Goal: Transaction & Acquisition: Purchase product/service

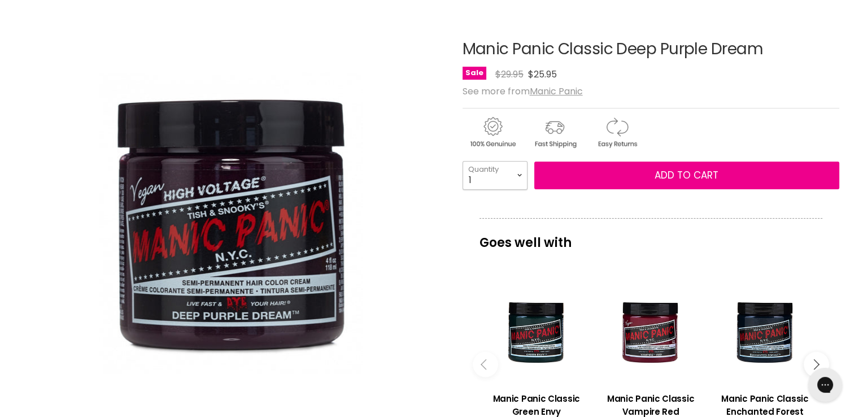
click at [507, 175] on select "1 2 3 4 5 6 7 8 9 10+" at bounding box center [494, 175] width 65 height 28
click at [809, 357] on button "Main content" at bounding box center [815, 363] width 25 height 25
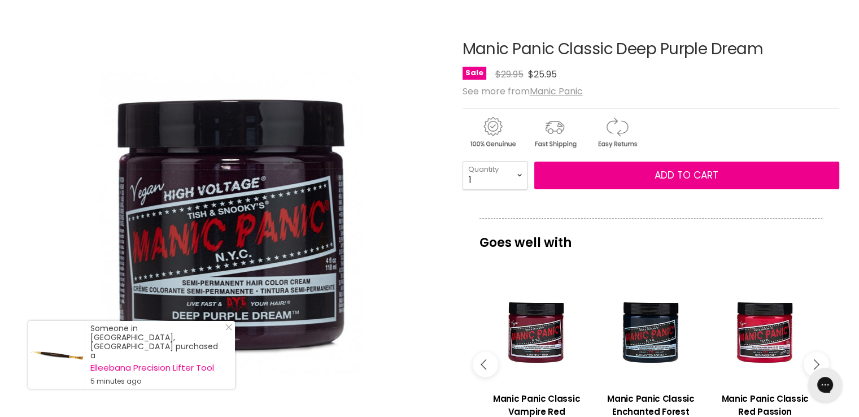
click at [809, 357] on button "Main content" at bounding box center [815, 363] width 25 height 25
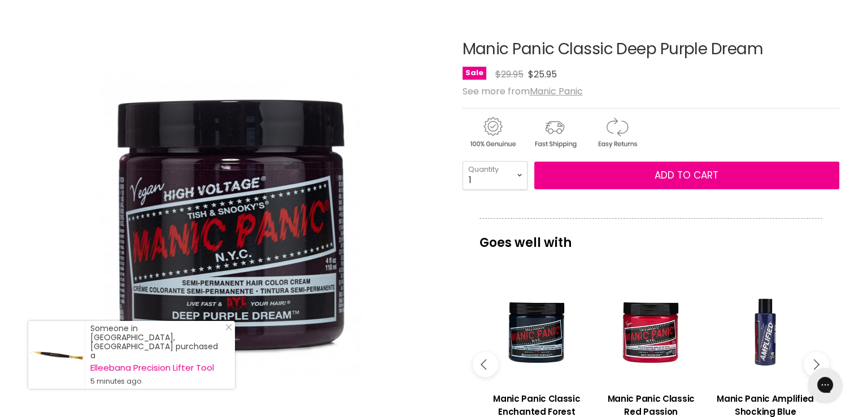
click at [809, 357] on button "Main content" at bounding box center [815, 363] width 25 height 25
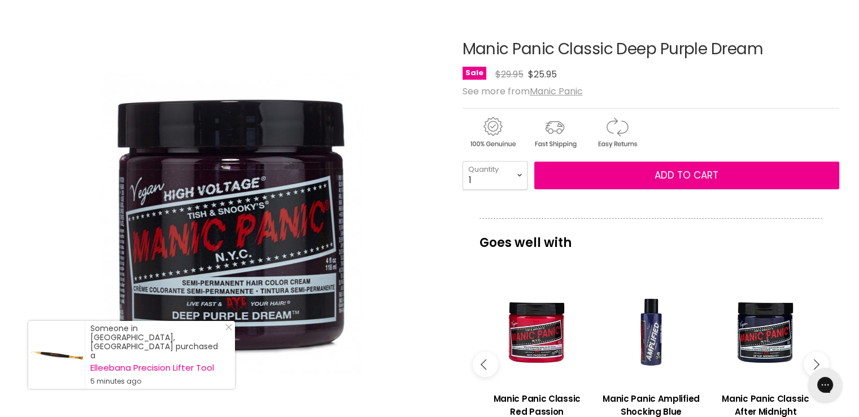
click at [809, 357] on button "Main content" at bounding box center [815, 363] width 25 height 25
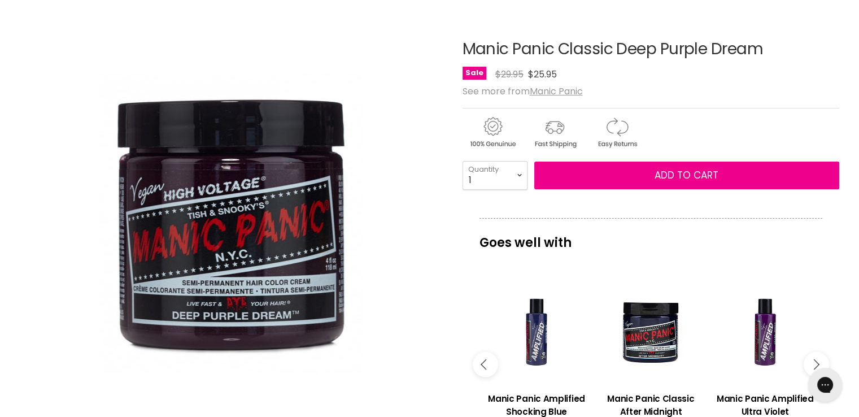
click at [809, 357] on button "Main content" at bounding box center [815, 363] width 25 height 25
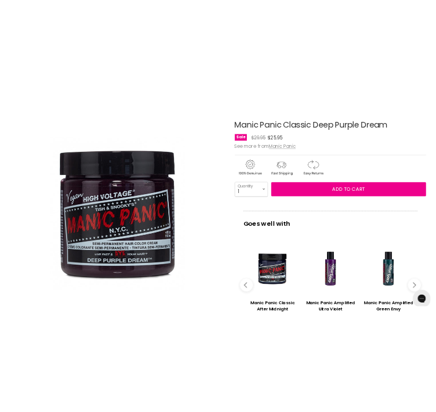
scroll to position [120, 0]
